Goal: Communication & Community: Answer question/provide support

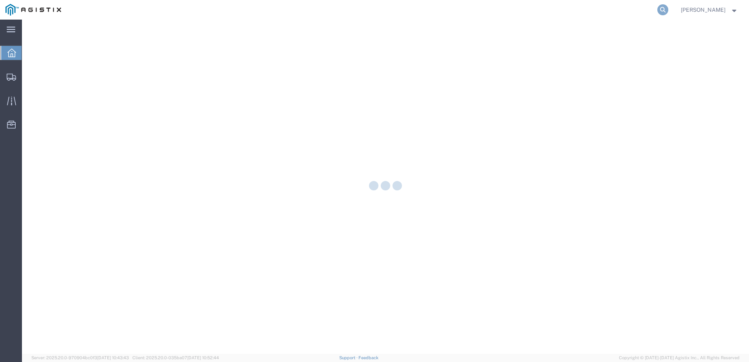
click at [669, 10] on icon at bounding box center [663, 9] width 11 height 11
click at [497, 12] on input "search" at bounding box center [538, 9] width 238 height 19
paste input "Shipped"
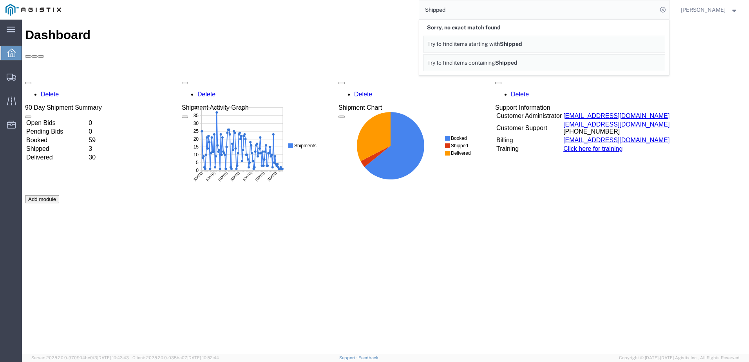
drag, startPoint x: 488, startPoint y: 10, endPoint x: 428, endPoint y: 10, distance: 59.6
click at [428, 10] on div "Shipped Sorry, no exact match found Try to find items starting with Shipped Try…" at bounding box center [368, 10] width 603 height 20
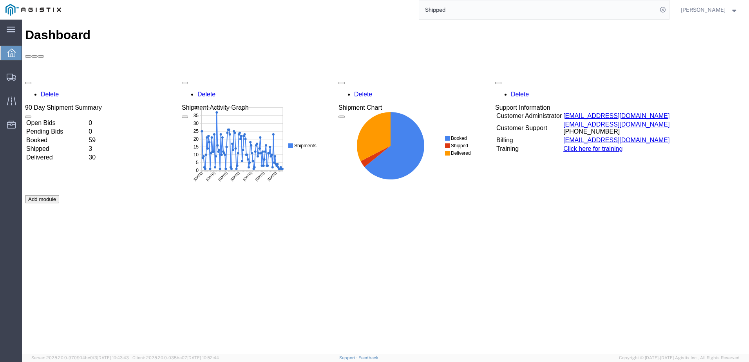
paste input "530370190"
type input "530370190"
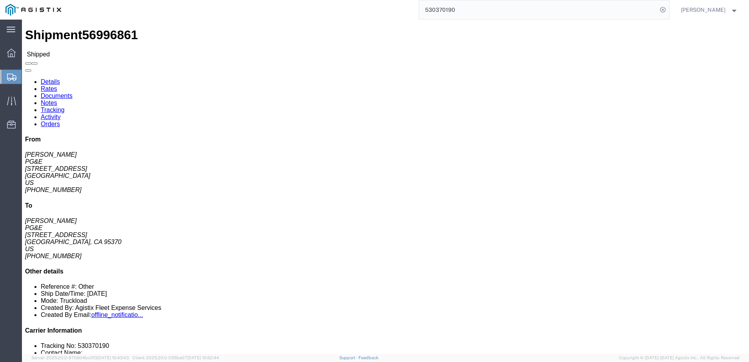
click span
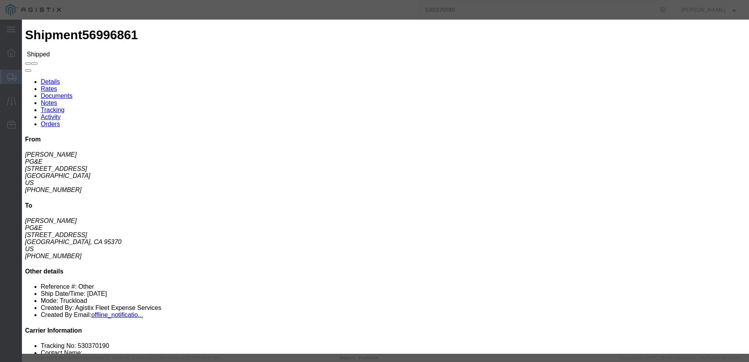
click div "To Enter Email Address"
click input "text"
type input "gsmith@epplerinc.com"
click input "PGE Fleet Bill Of Lading"
checkbox input "true"
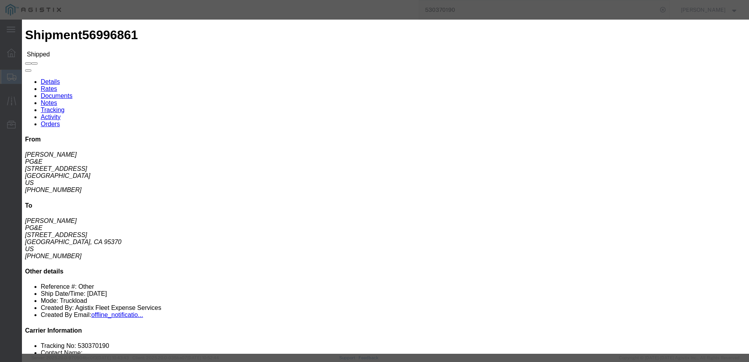
click button "Send"
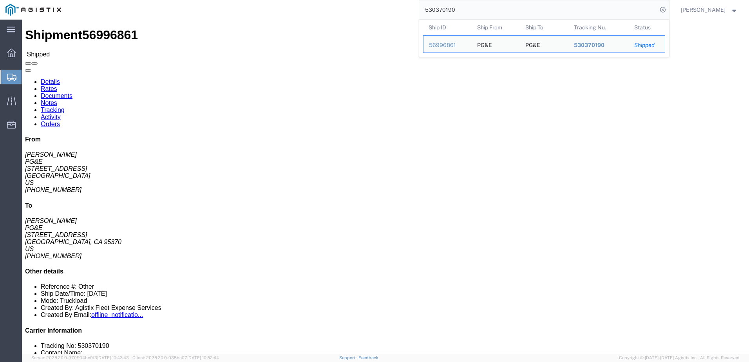
drag, startPoint x: 482, startPoint y: 9, endPoint x: 425, endPoint y: 4, distance: 57.4
click at [425, 4] on div "530370190 Ship ID Ship From Ship To Tracking Nu. Status Ship ID 56996861 Ship F…" at bounding box center [368, 10] width 603 height 20
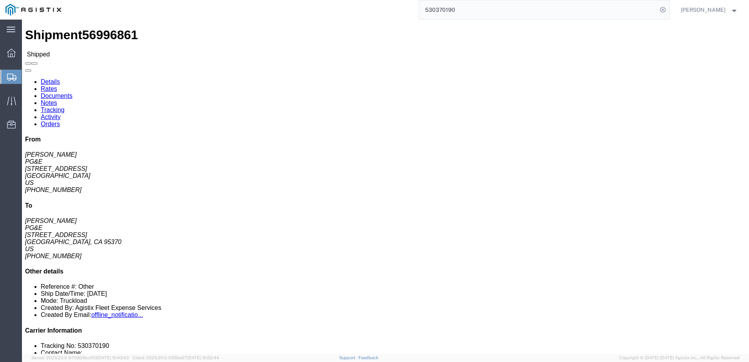
paste input "673036"
type input "530673036"
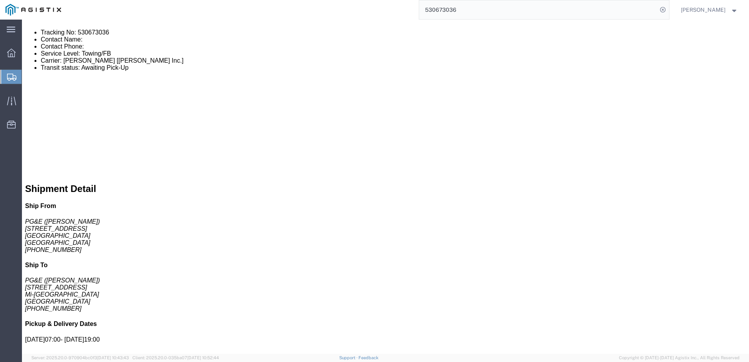
scroll to position [353, 0]
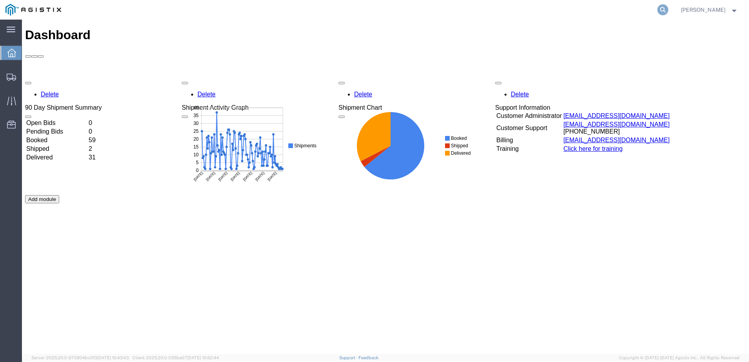
click at [669, 8] on icon at bounding box center [663, 9] width 11 height 11
click at [511, 10] on input "search" at bounding box center [538, 9] width 238 height 19
paste input "56850275"
type input "56850275"
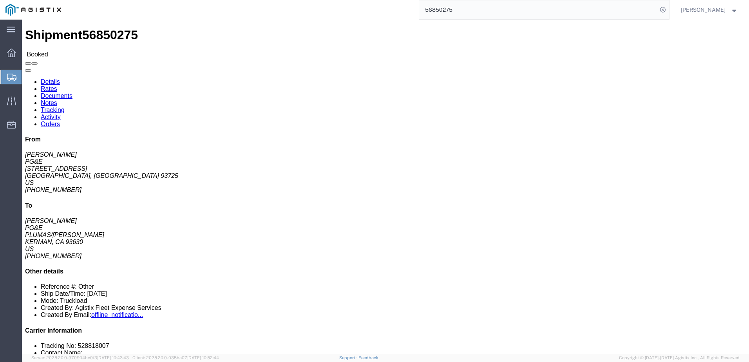
click span
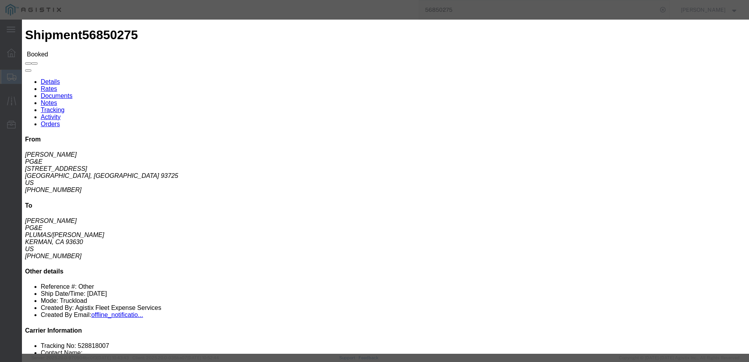
click input "text"
type input "[EMAIL_ADDRESS][DOMAIN_NAME]"
click input "PGE Fleet Bill Of Lading"
checkbox input "true"
click button "Send"
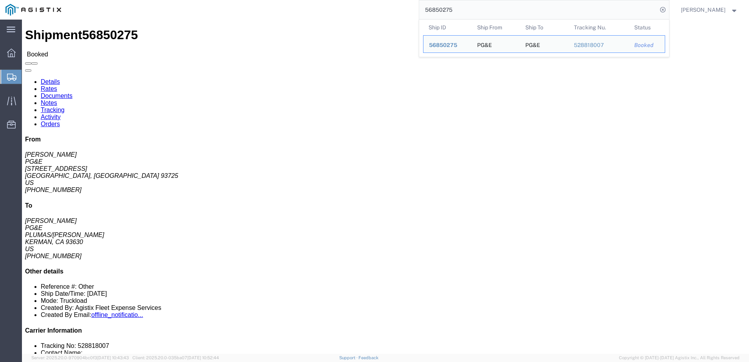
drag, startPoint x: 483, startPoint y: 12, endPoint x: 398, endPoint y: 13, distance: 84.7
click at [399, 12] on div "56850275 Ship ID Ship From Ship To Tracking Nu. Status Ship ID 56850275 Ship Fr…" at bounding box center [368, 10] width 603 height 20
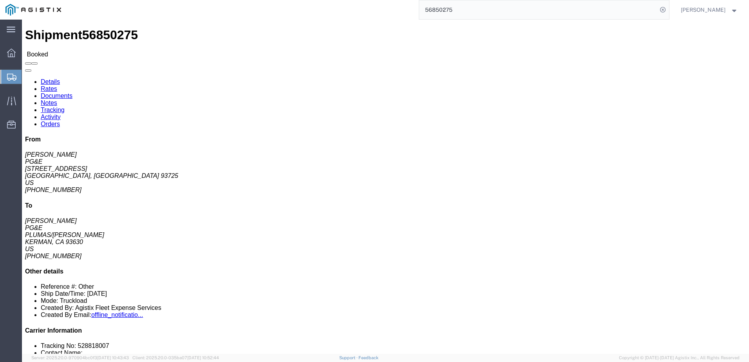
paste input "913159"
type input "56913159"
click span
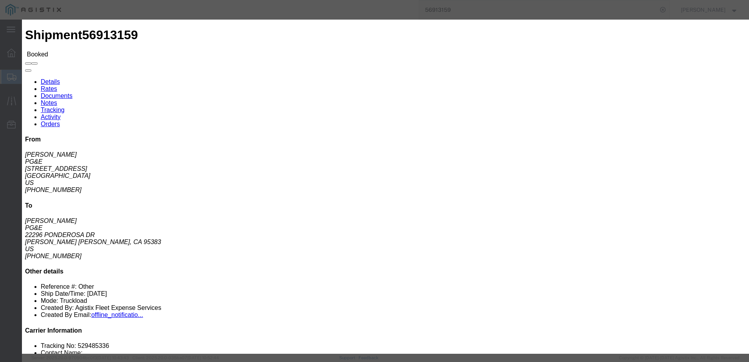
click input "text"
type input "[EMAIL_ADDRESS][DOMAIN_NAME]"
drag, startPoint x: 250, startPoint y: 110, endPoint x: 255, endPoint y: 112, distance: 5.5
click input "PGE Fleet Bill Of Lading"
checkbox input "true"
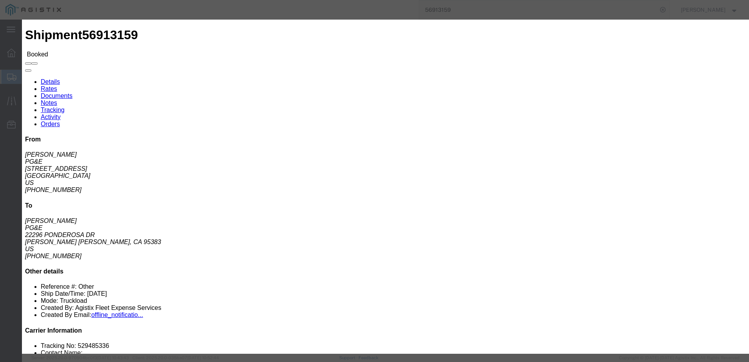
click button "Send"
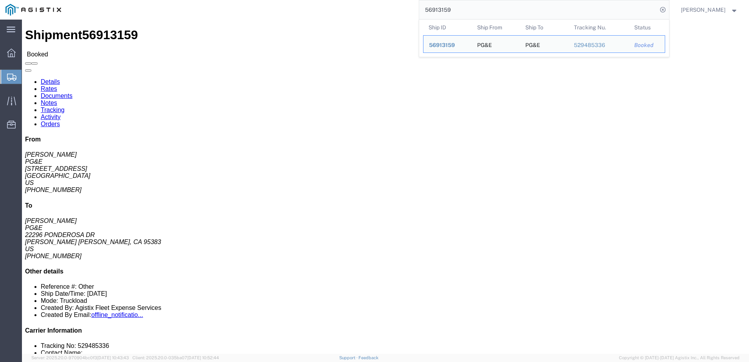
drag, startPoint x: 466, startPoint y: 9, endPoint x: 430, endPoint y: 11, distance: 36.1
click at [430, 11] on div "56913159 Ship ID Ship From Ship To Tracking Nu. Status Ship ID 56913159 Ship Fr…" at bounding box center [368, 10] width 603 height 20
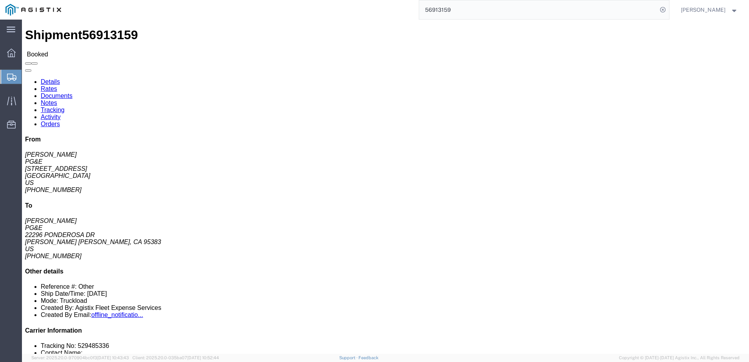
paste input "7"
type input "56913179"
click span
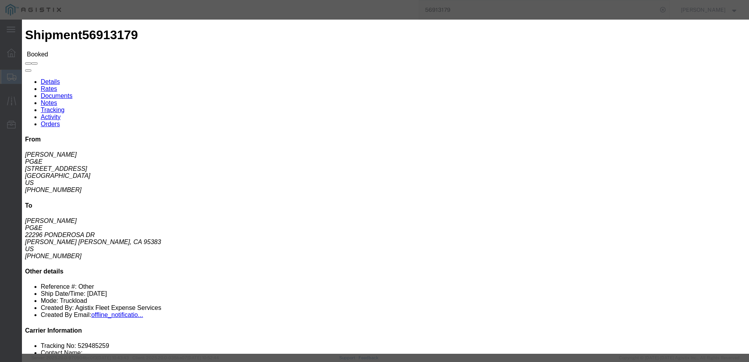
click input "text"
type input "[EMAIL_ADDRESS][DOMAIN_NAME]"
click input "PGE Fleet Bill Of Lading"
checkbox input "true"
click button "Send"
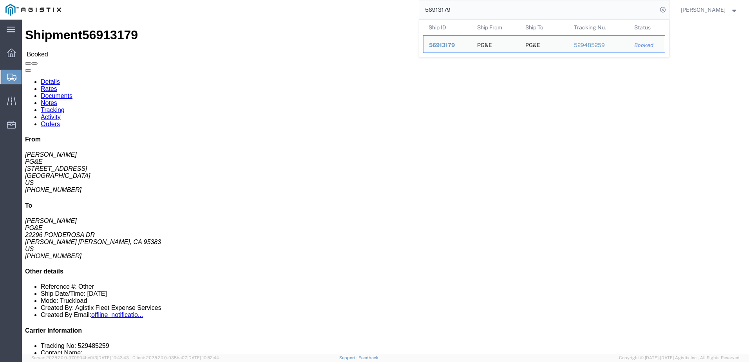
drag, startPoint x: 486, startPoint y: 9, endPoint x: 428, endPoint y: 8, distance: 57.6
click at [429, 8] on div "56913179 Ship ID Ship From Ship To Tracking Nu. Status Ship ID 56913179 Ship Fr…" at bounding box center [368, 10] width 603 height 20
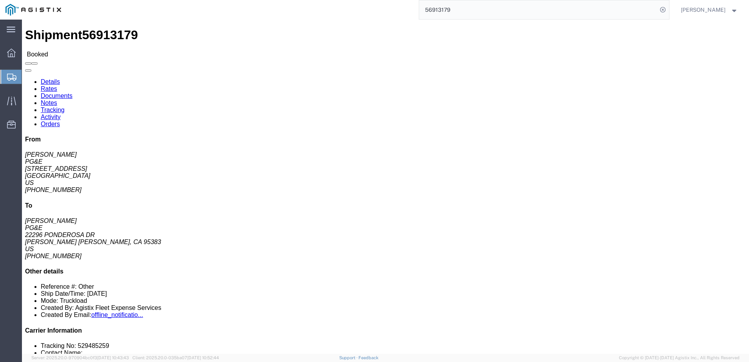
paste input "212"
type input "56913212"
click span
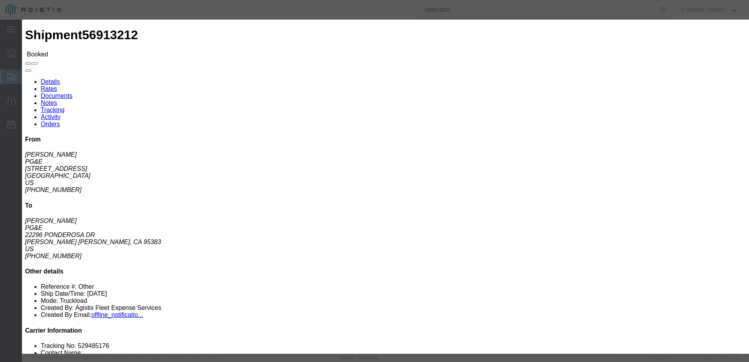
click input "text"
type input "[EMAIL_ADDRESS][DOMAIN_NAME]"
click input "PGE Fleet Bill Of Lading"
checkbox input "true"
click button "Send"
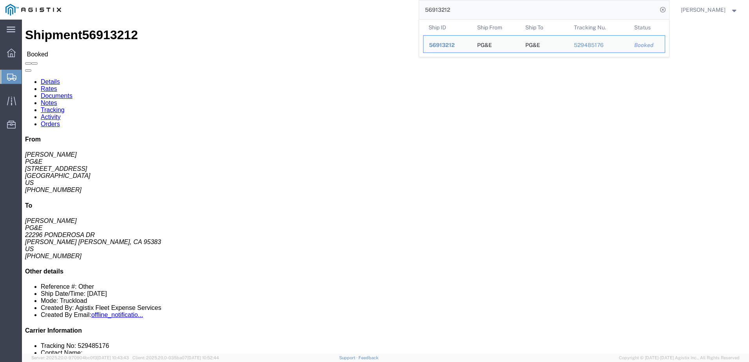
drag, startPoint x: 492, startPoint y: 15, endPoint x: 437, endPoint y: 20, distance: 55.8
click at [437, 20] on form "56913212 Ship ID Ship From Ship To Tracking Nu. Status Ship ID 56913212 Ship Fr…" at bounding box center [544, 10] width 251 height 20
paste input "73"
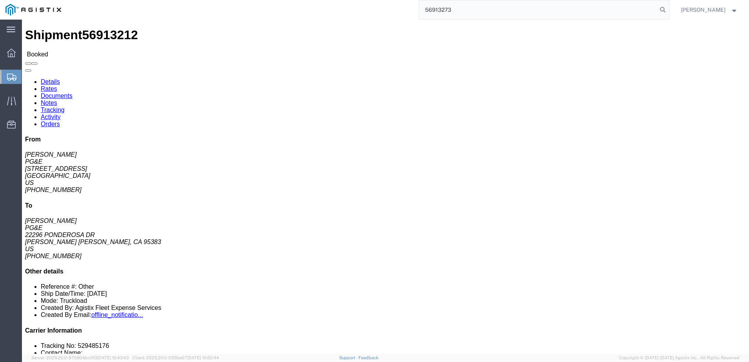
type input "56913273"
click span
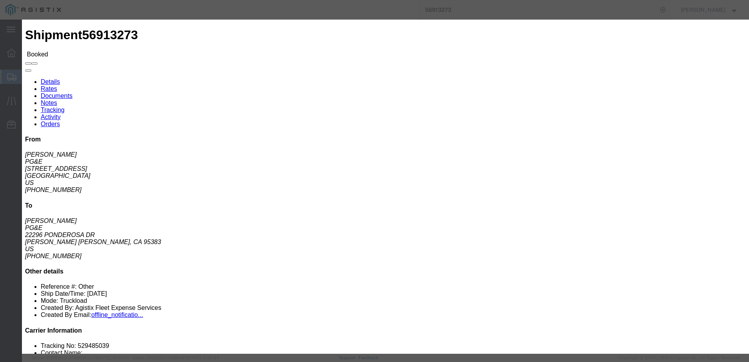
click input "text"
type input "[EMAIL_ADDRESS][DOMAIN_NAME]"
click label "PGE Fleet Bill Of Lading"
click input "PGE Fleet Bill Of Lading"
checkbox input "true"
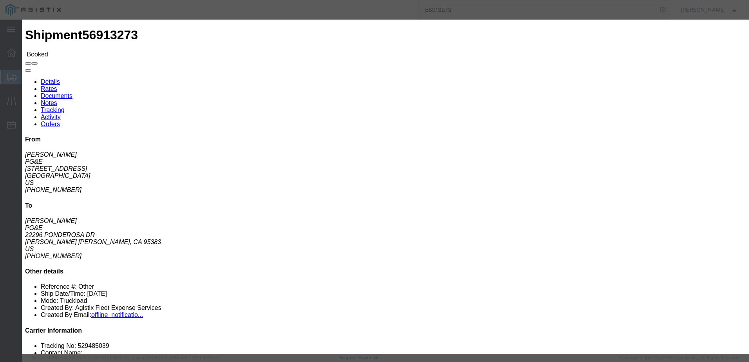
click button "Send"
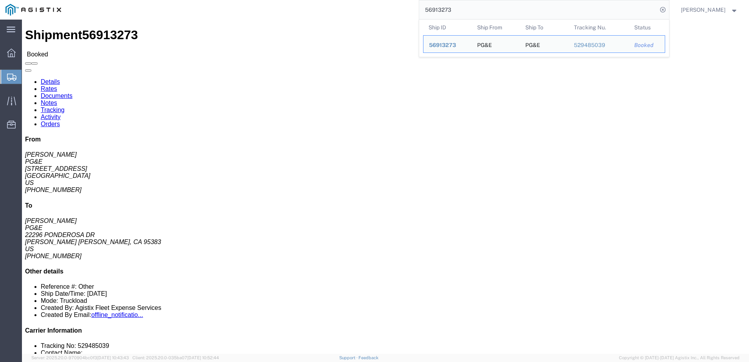
drag, startPoint x: 477, startPoint y: 8, endPoint x: 442, endPoint y: 10, distance: 34.2
click at [442, 10] on input "56913273" at bounding box center [538, 9] width 238 height 19
paste input "55"
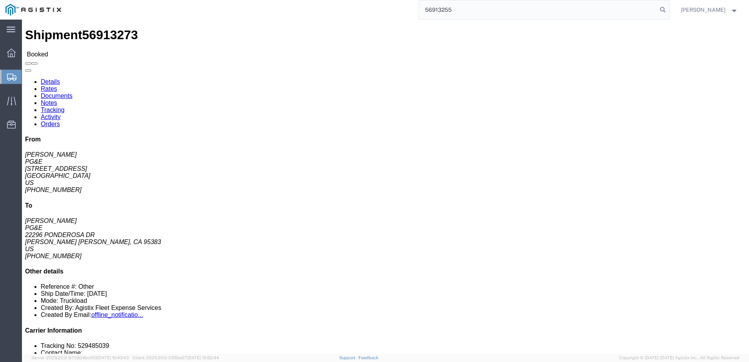
type input "56913255"
click span
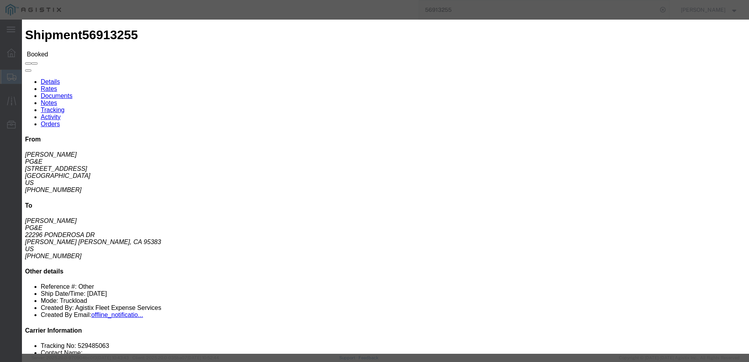
click input "text"
type input "[EMAIL_ADDRESS][DOMAIN_NAME]"
drag, startPoint x: 248, startPoint y: 111, endPoint x: 254, endPoint y: 114, distance: 5.6
click input "PGE Fleet Bill Of Lading"
checkbox input "true"
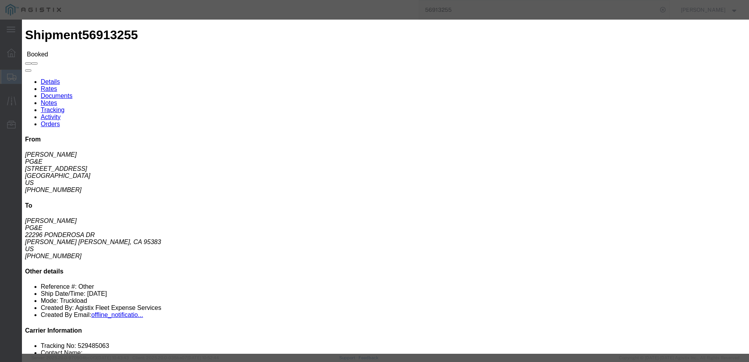
click button "Send"
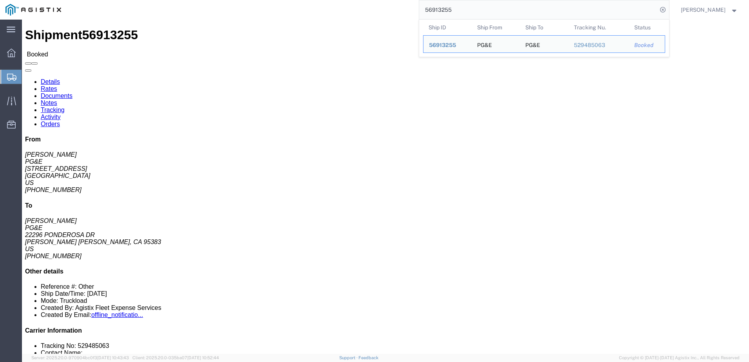
drag, startPoint x: 491, startPoint y: 12, endPoint x: 439, endPoint y: 7, distance: 51.9
click at [439, 7] on input "56913255" at bounding box center [538, 9] width 238 height 19
paste input "32"
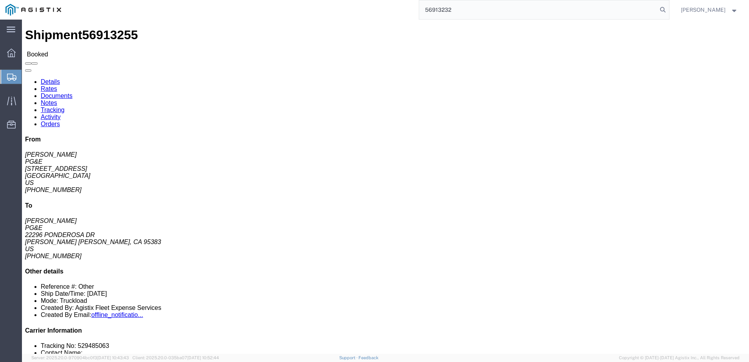
type input "56913232"
click span
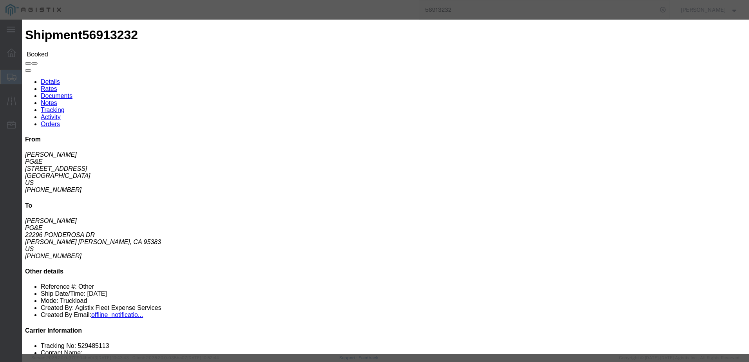
click input "text"
type input "[EMAIL_ADDRESS][DOMAIN_NAME]"
drag, startPoint x: 256, startPoint y: 109, endPoint x: 261, endPoint y: 112, distance: 5.9
click label "PGE Fleet Bill Of Lading"
click input "PGE Fleet Bill Of Lading"
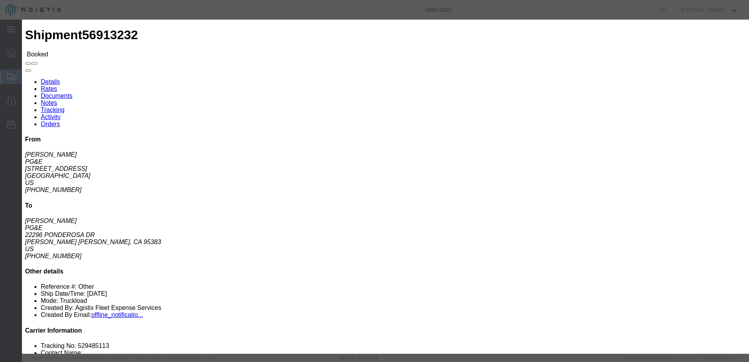
checkbox input "true"
click button "Send"
